Goal: Find specific page/section: Find specific page/section

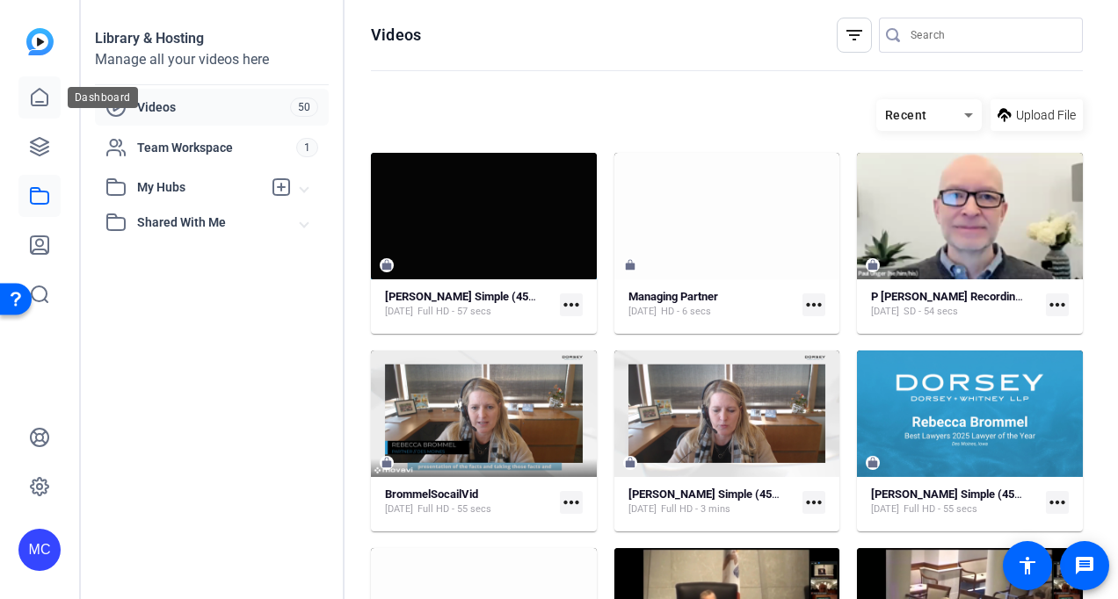
click at [43, 91] on icon at bounding box center [40, 97] width 16 height 17
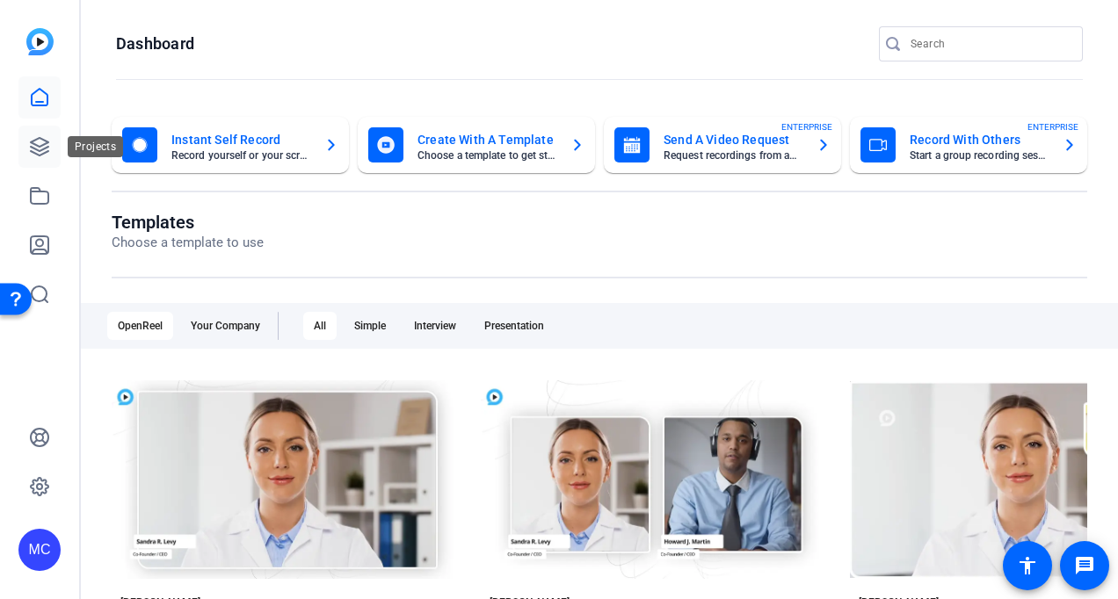
click at [43, 159] on link at bounding box center [39, 147] width 42 height 42
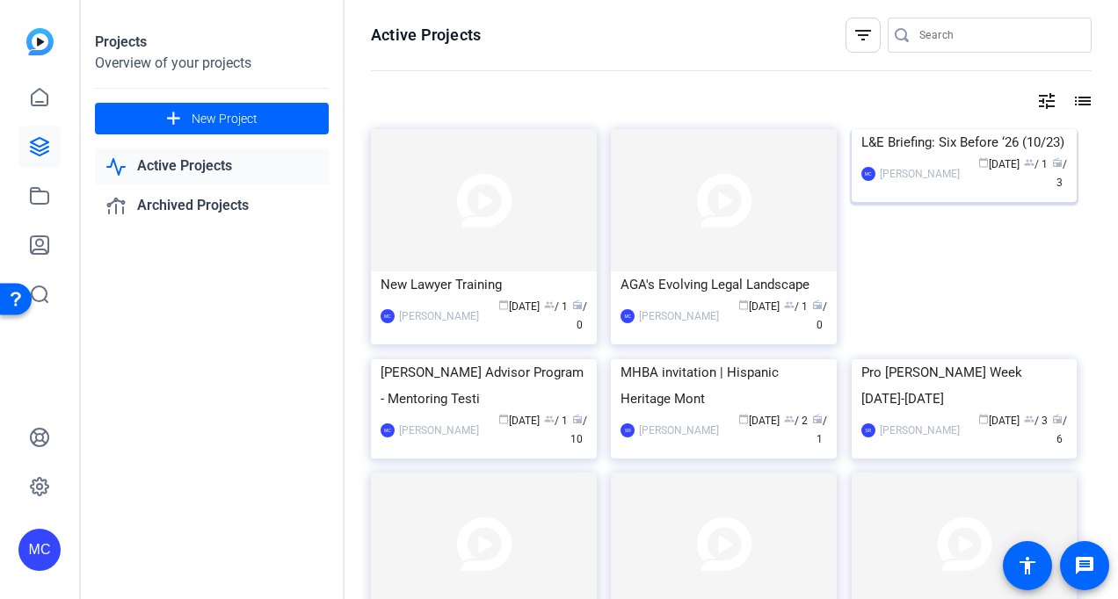
click at [988, 129] on img at bounding box center [965, 129] width 226 height 0
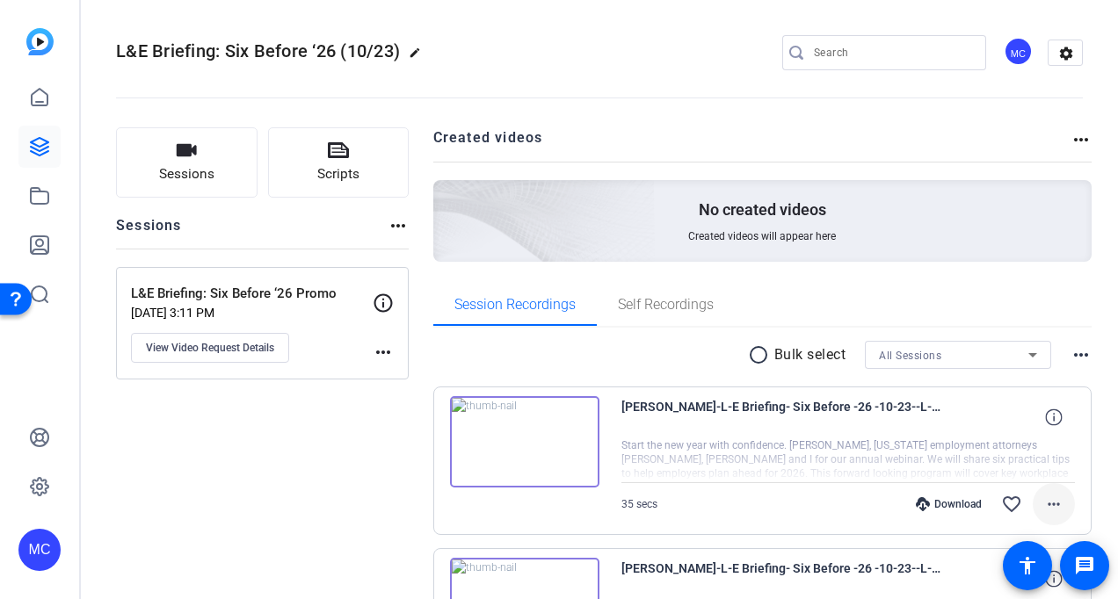
click at [1033, 500] on span at bounding box center [1054, 504] width 42 height 42
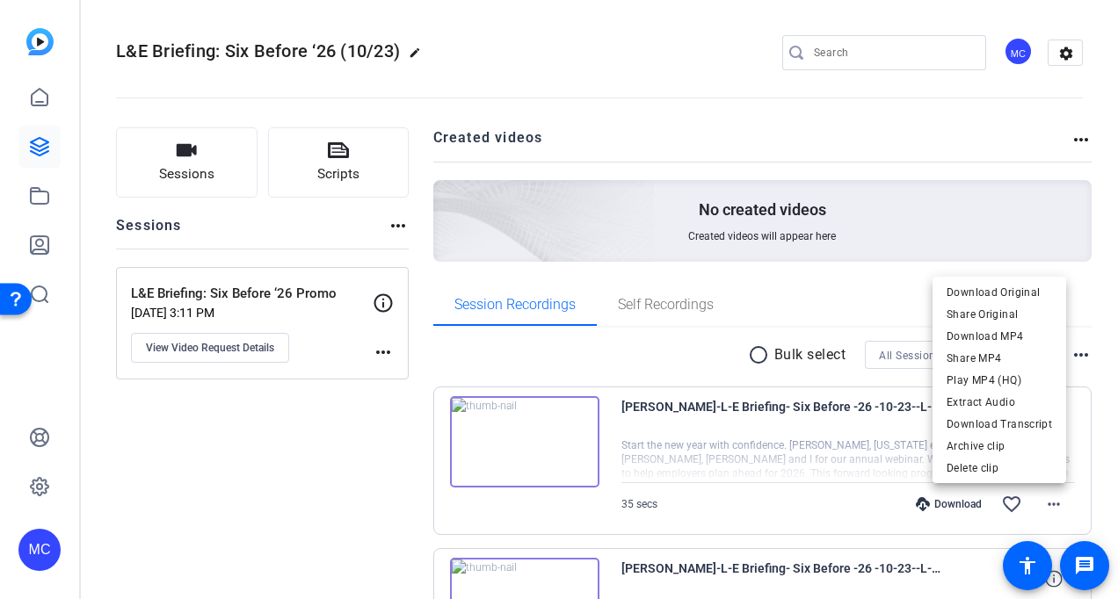
click at [736, 315] on div at bounding box center [559, 299] width 1118 height 599
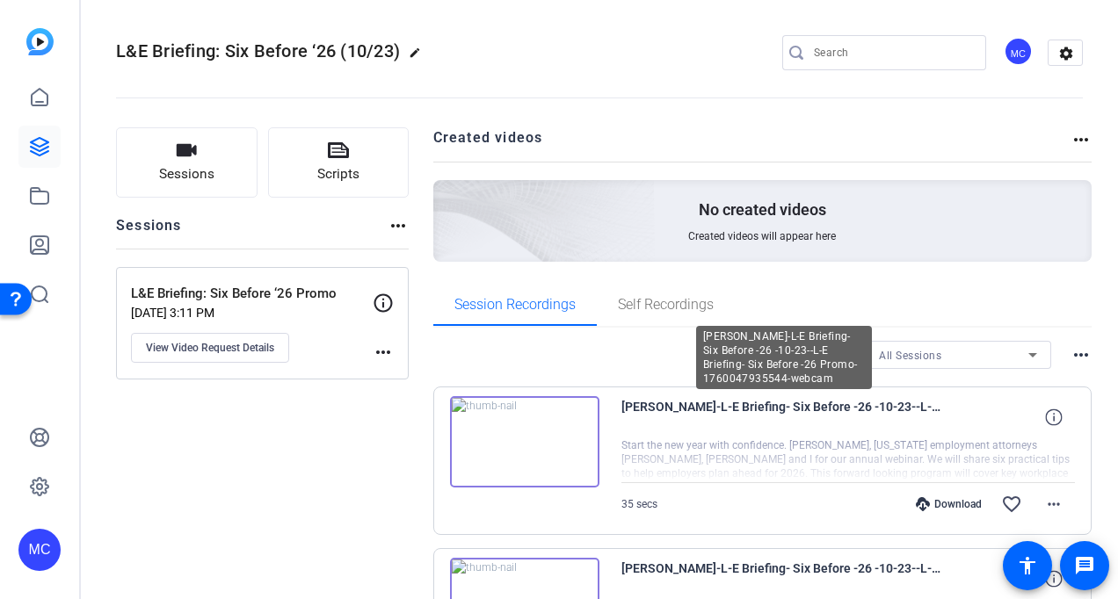
click at [698, 409] on span "[PERSON_NAME]-L-E Briefing- Six Before -26 -10-23--L-E Briefing- Six Before -26…" at bounding box center [783, 417] width 325 height 42
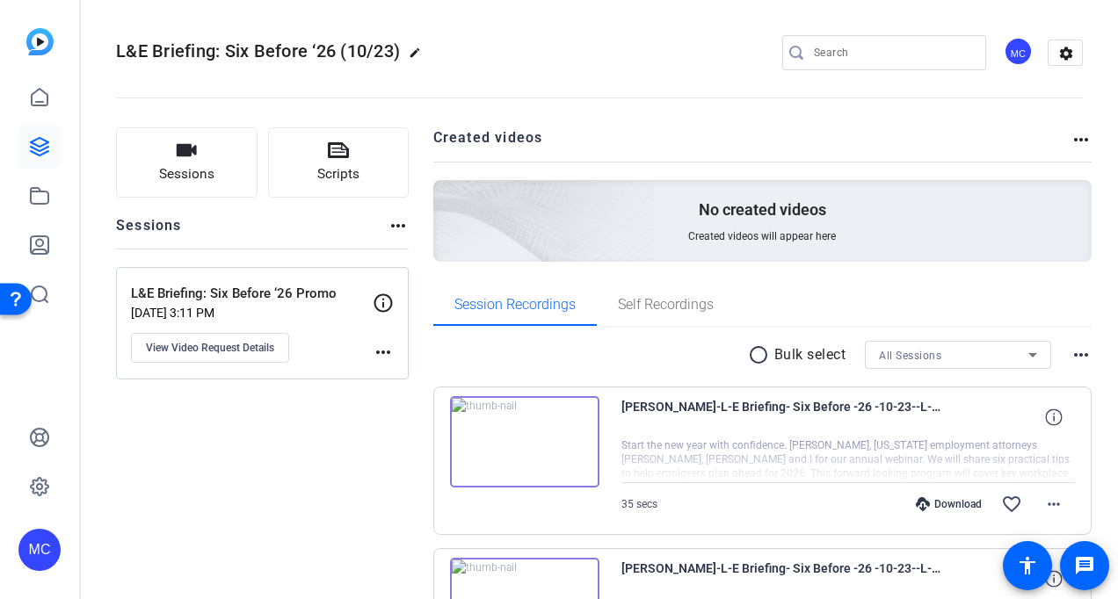
click at [953, 482] on div at bounding box center [848, 460] width 454 height 44
click at [32, 101] on icon at bounding box center [40, 97] width 16 height 17
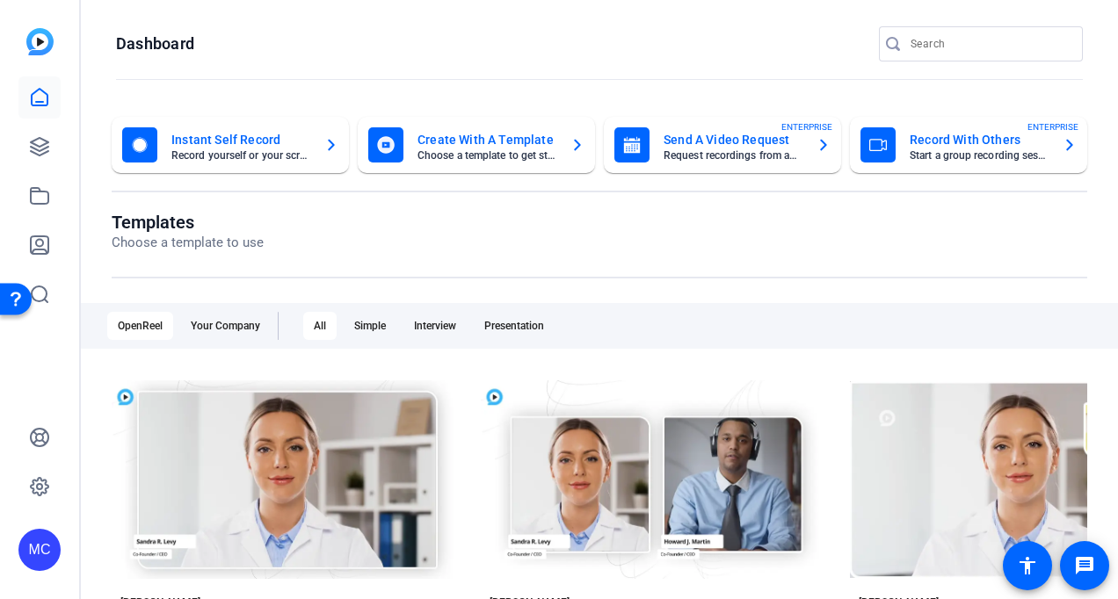
click at [228, 309] on div "OpenReel Your Company All Simple Interview Presentation" at bounding box center [599, 326] width 1037 height 46
click at [228, 321] on div "Your Company" at bounding box center [225, 326] width 91 height 28
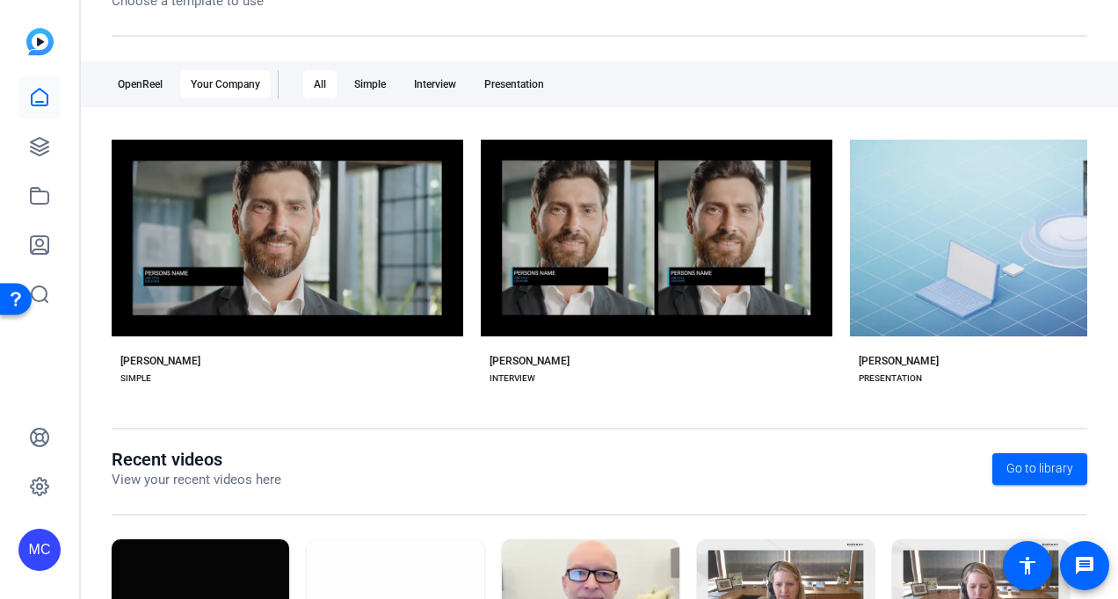
scroll to position [240, 0]
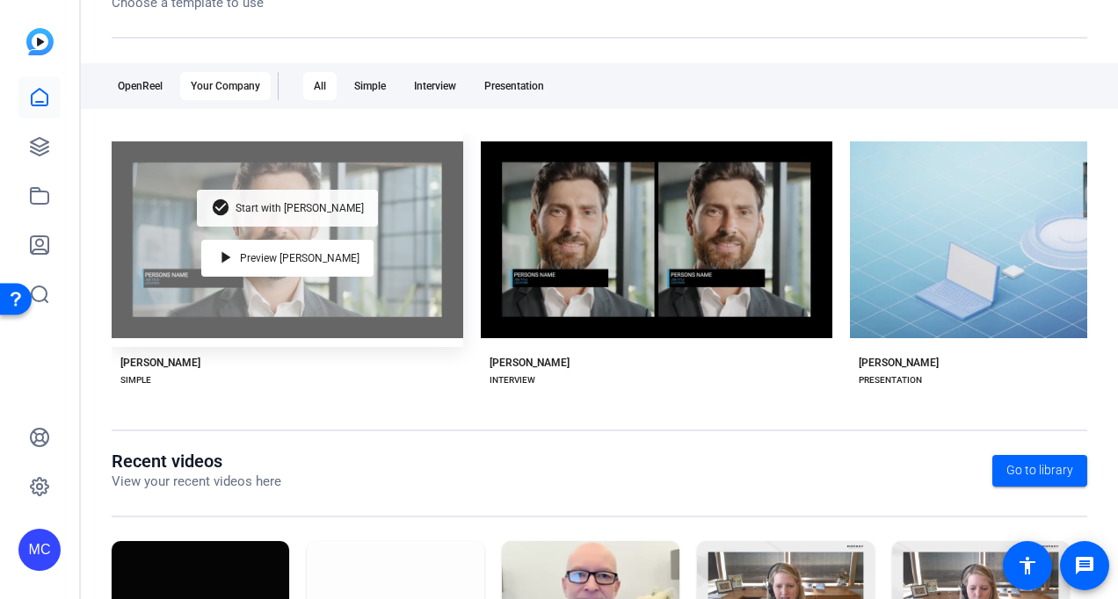
click at [320, 205] on span "Start with [PERSON_NAME]" at bounding box center [300, 208] width 128 height 11
